Goal: Find specific page/section: Find specific page/section

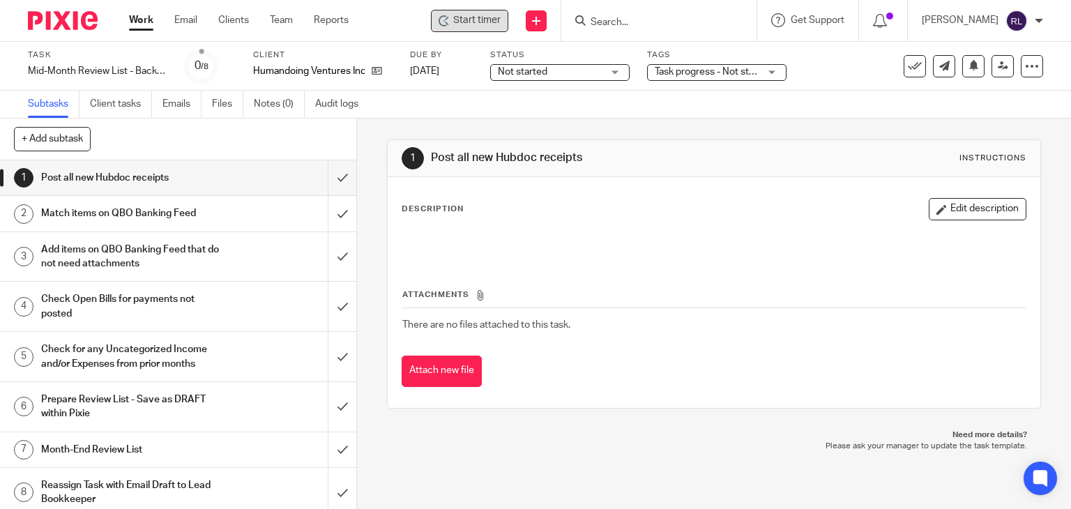
click at [490, 22] on span "Start timer" at bounding box center [476, 20] width 47 height 15
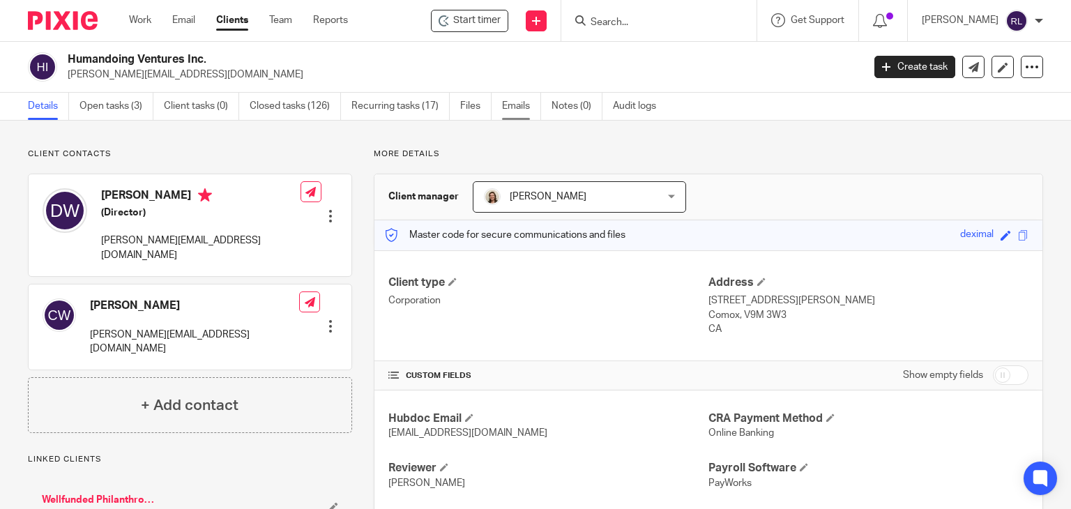
click at [511, 104] on link "Emails" at bounding box center [521, 106] width 39 height 27
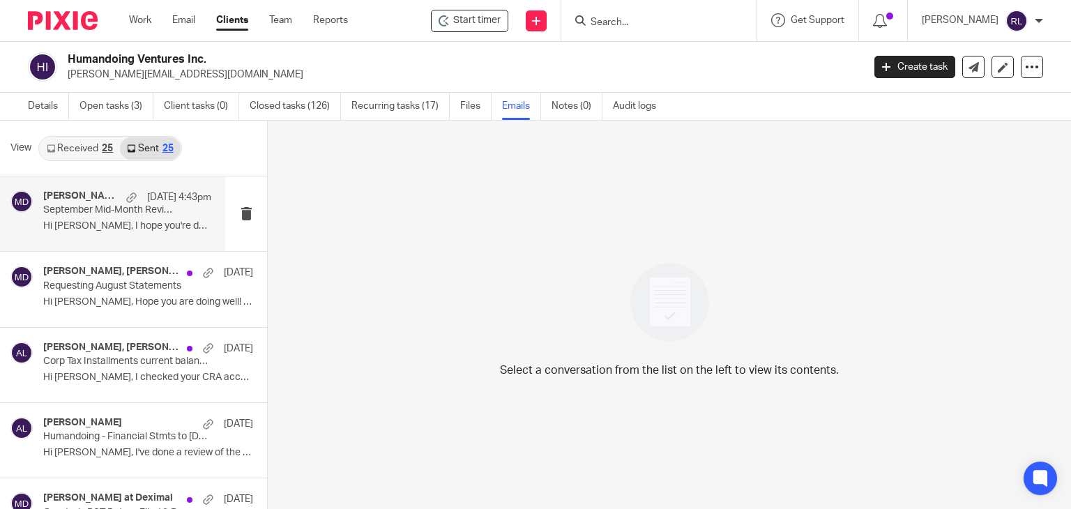
click at [89, 235] on div "[PERSON_NAME] at Deximal [DATE] 4:43pm September Mid-Month Review List Hi [PERS…" at bounding box center [127, 213] width 168 height 47
